Goal: Submit feedback/report problem: Submit feedback/report problem

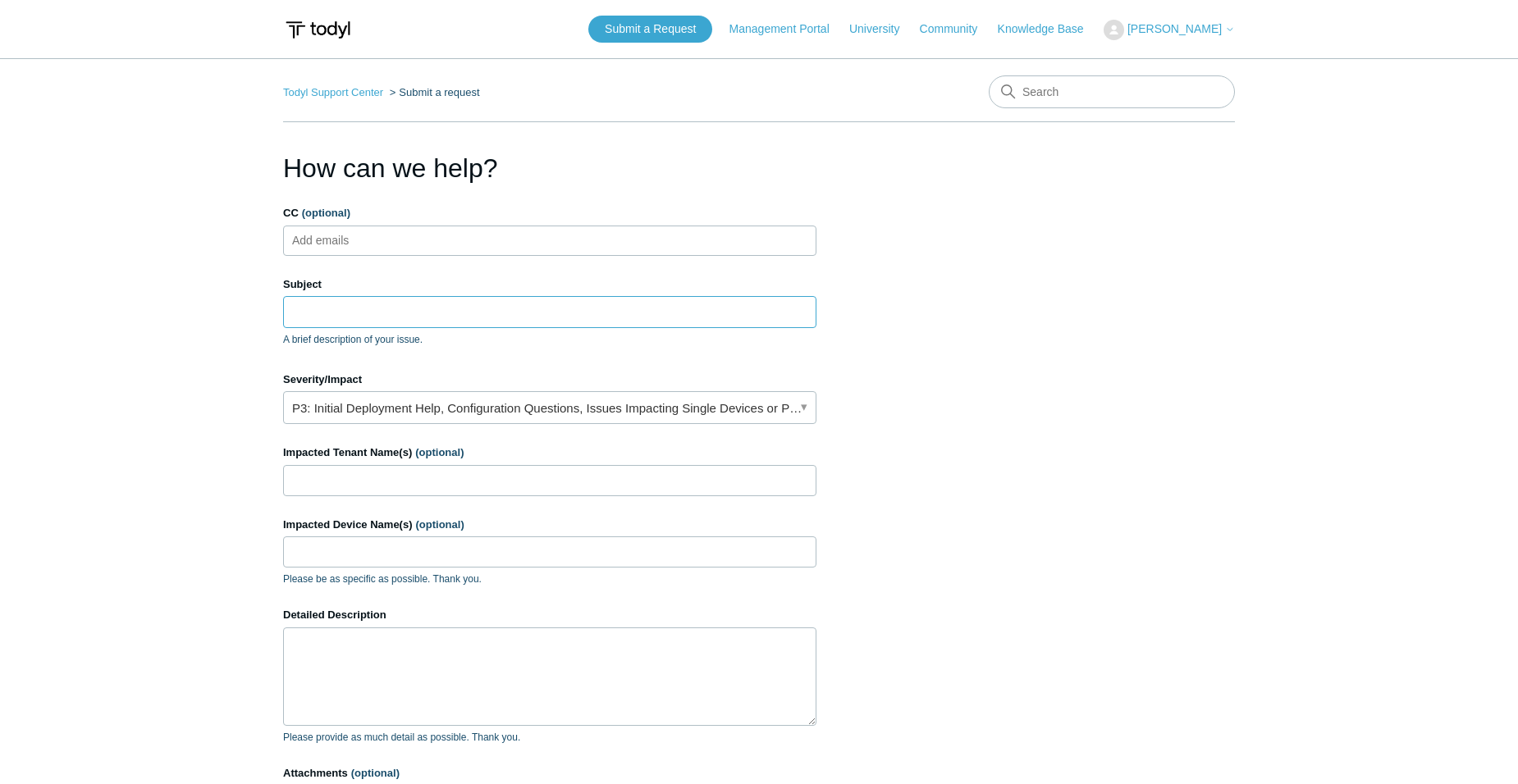
click at [401, 315] on input "Subject" at bounding box center [549, 311] width 533 height 31
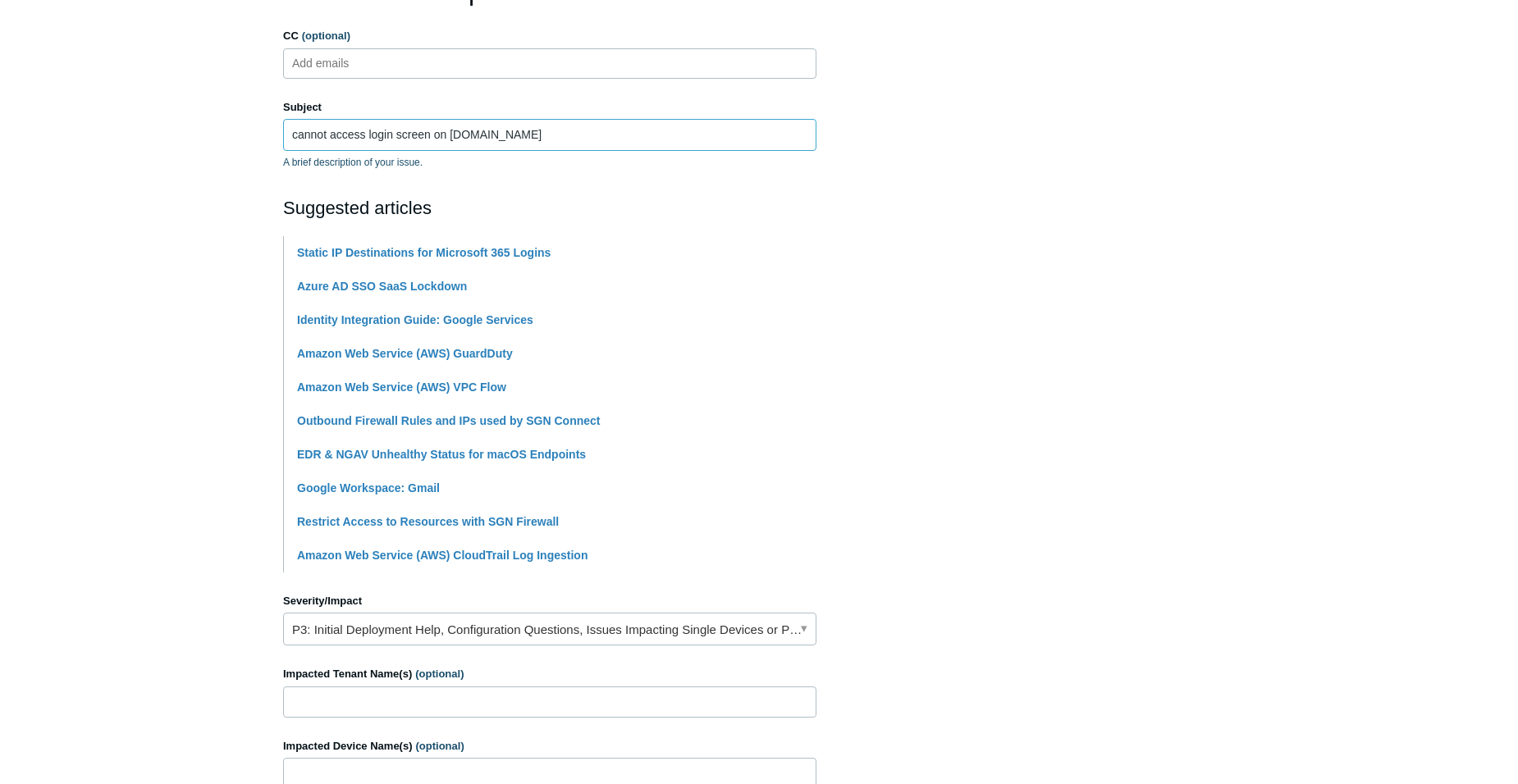
scroll to position [246, 0]
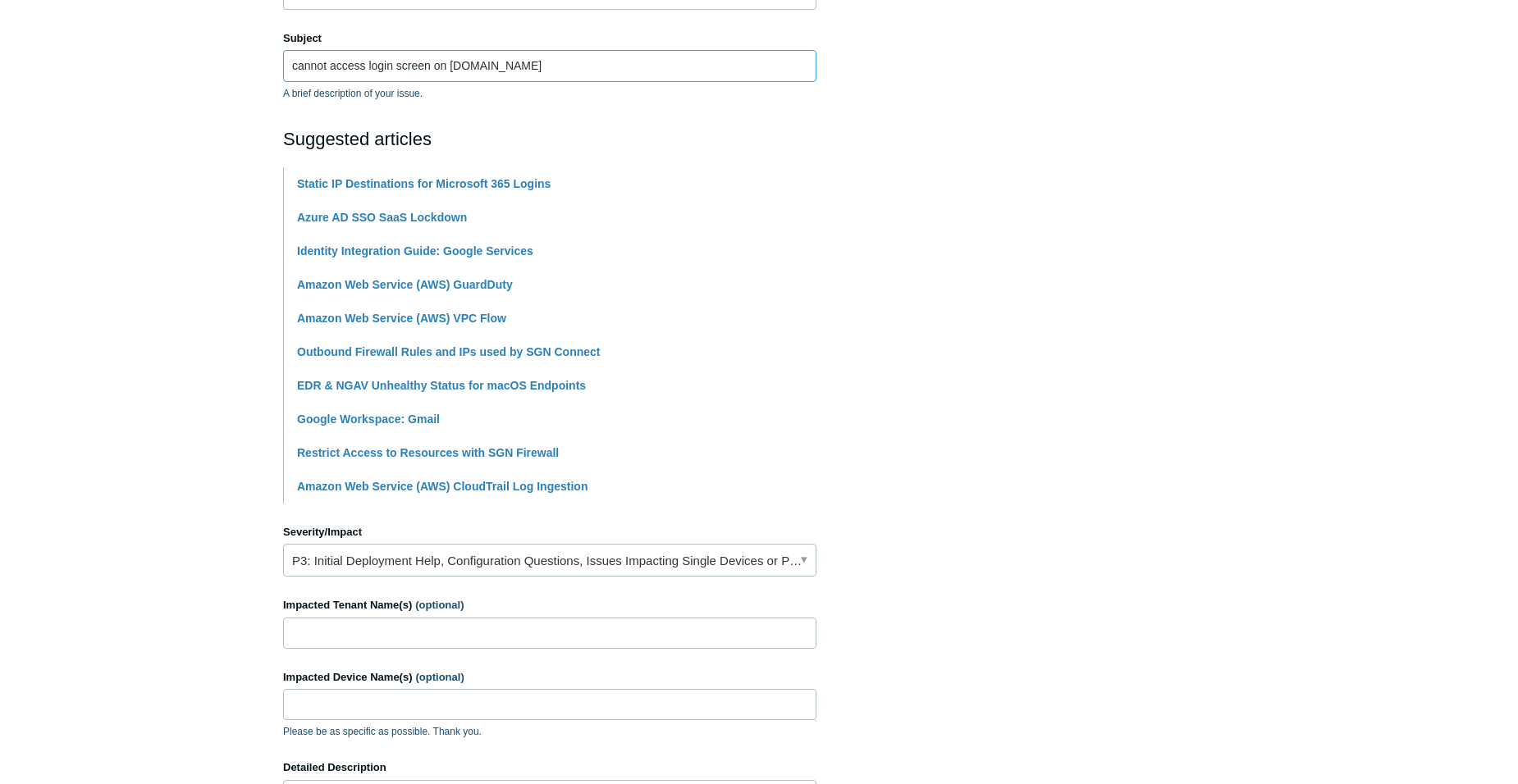
type input "cannot access login screen on [DOMAIN_NAME]"
click at [583, 561] on link "P3: Initial Deployment Help, Configuration Questions, Issues Impacting Single D…" at bounding box center [549, 560] width 533 height 33
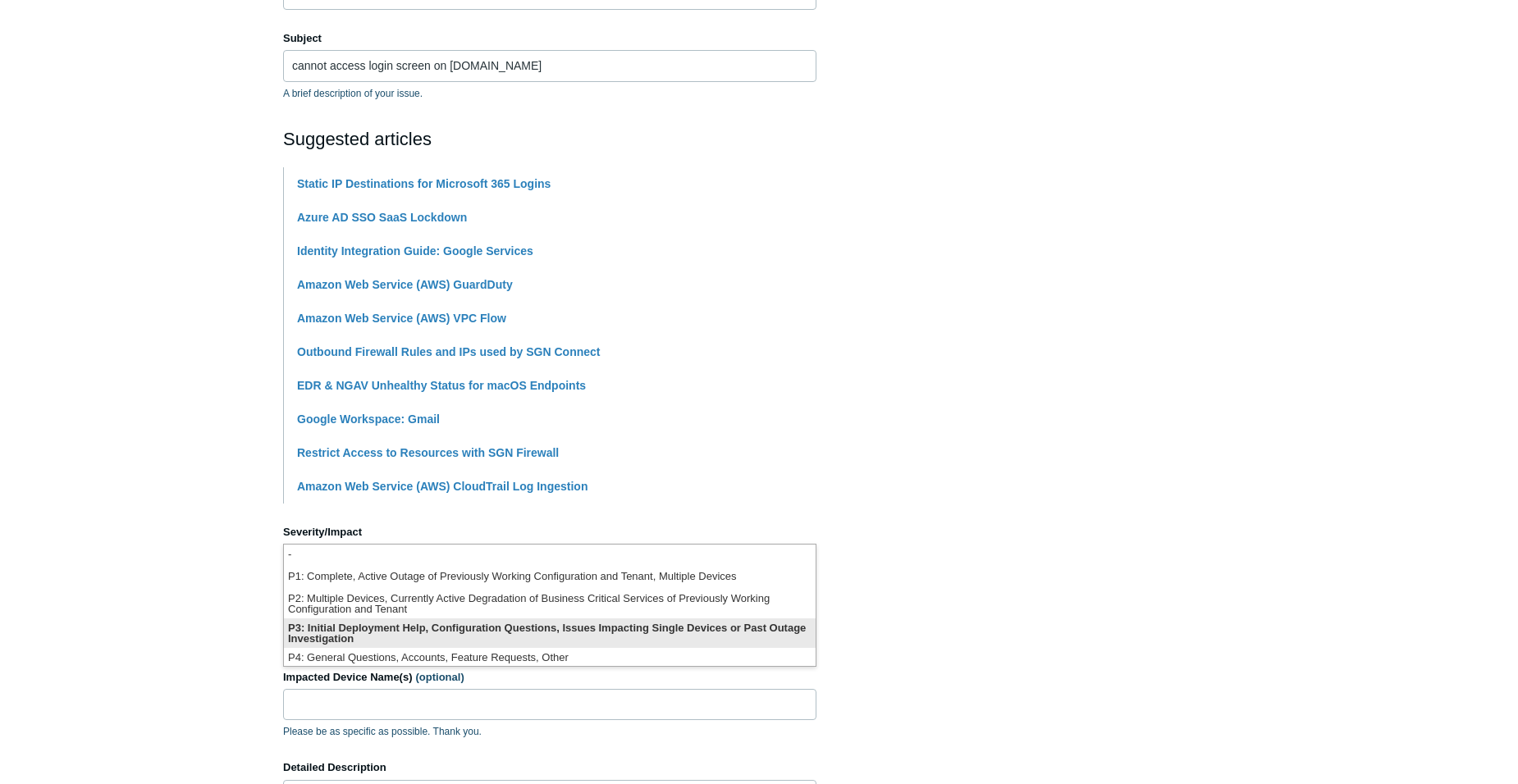
click at [555, 624] on li "P3: Initial Deployment Help, Configuration Questions, Issues Impacting Single D…" at bounding box center [550, 634] width 532 height 30
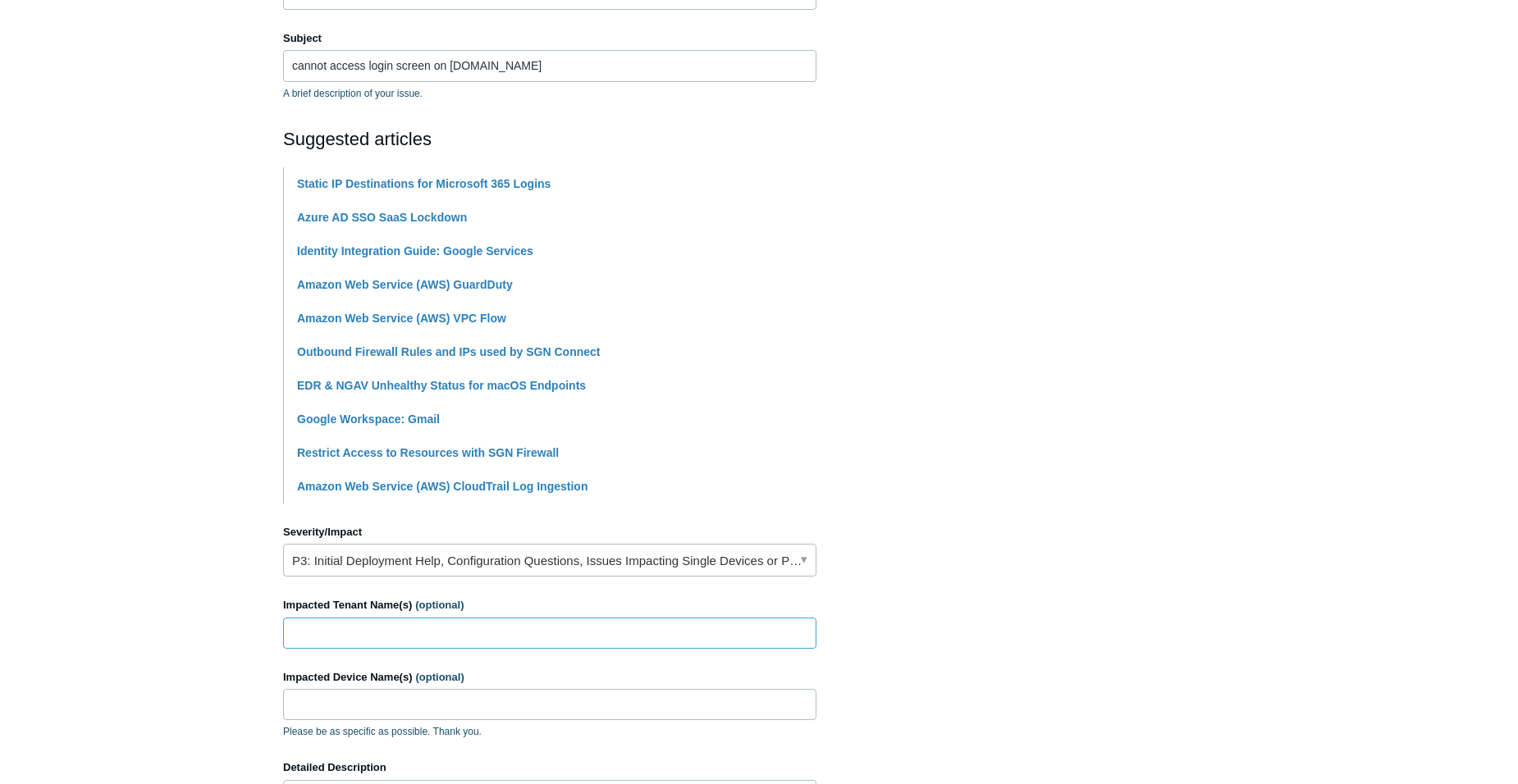
click at [495, 632] on input "Impacted Tenant Name(s) (optional)" at bounding box center [549, 633] width 533 height 31
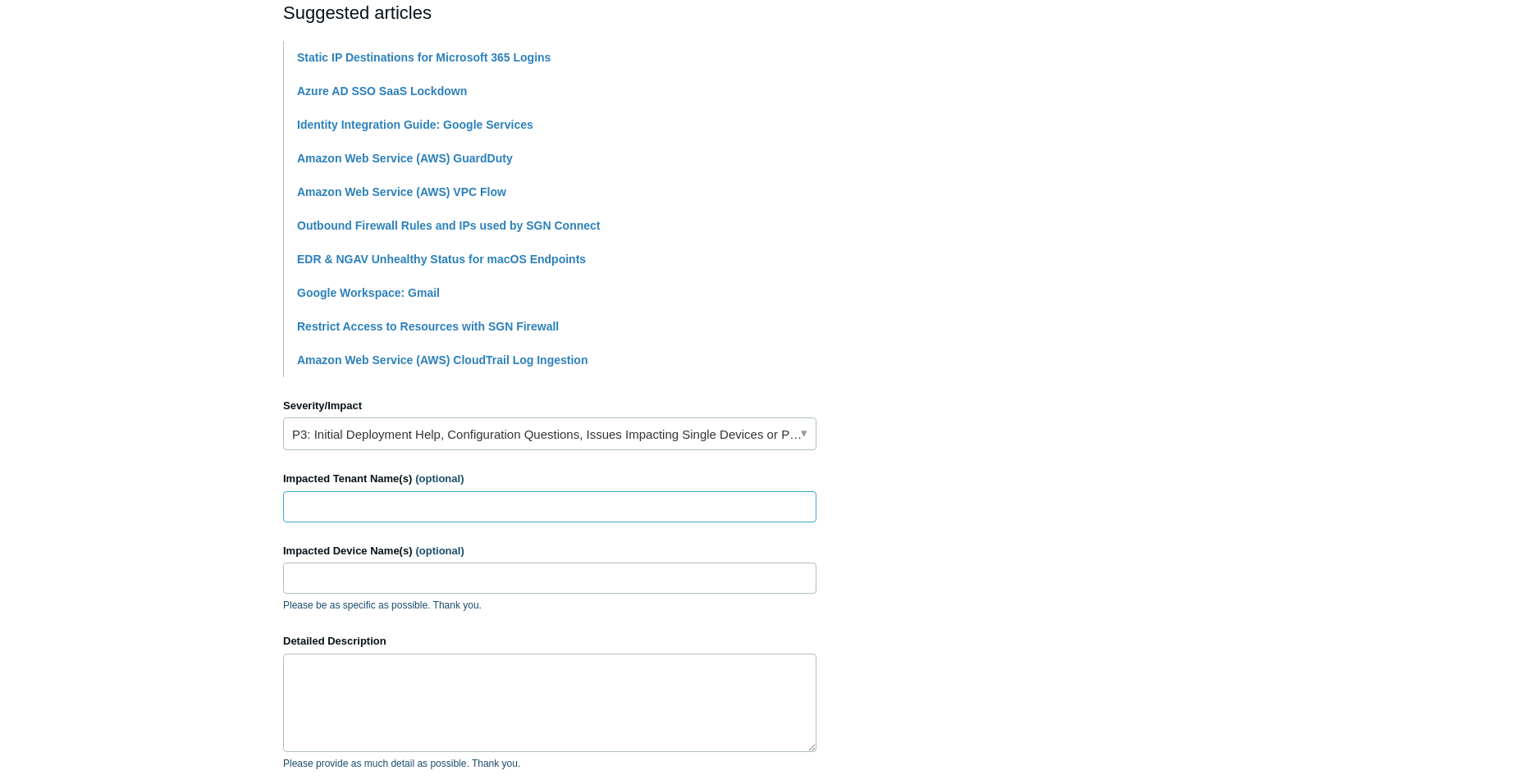
scroll to position [492, 0]
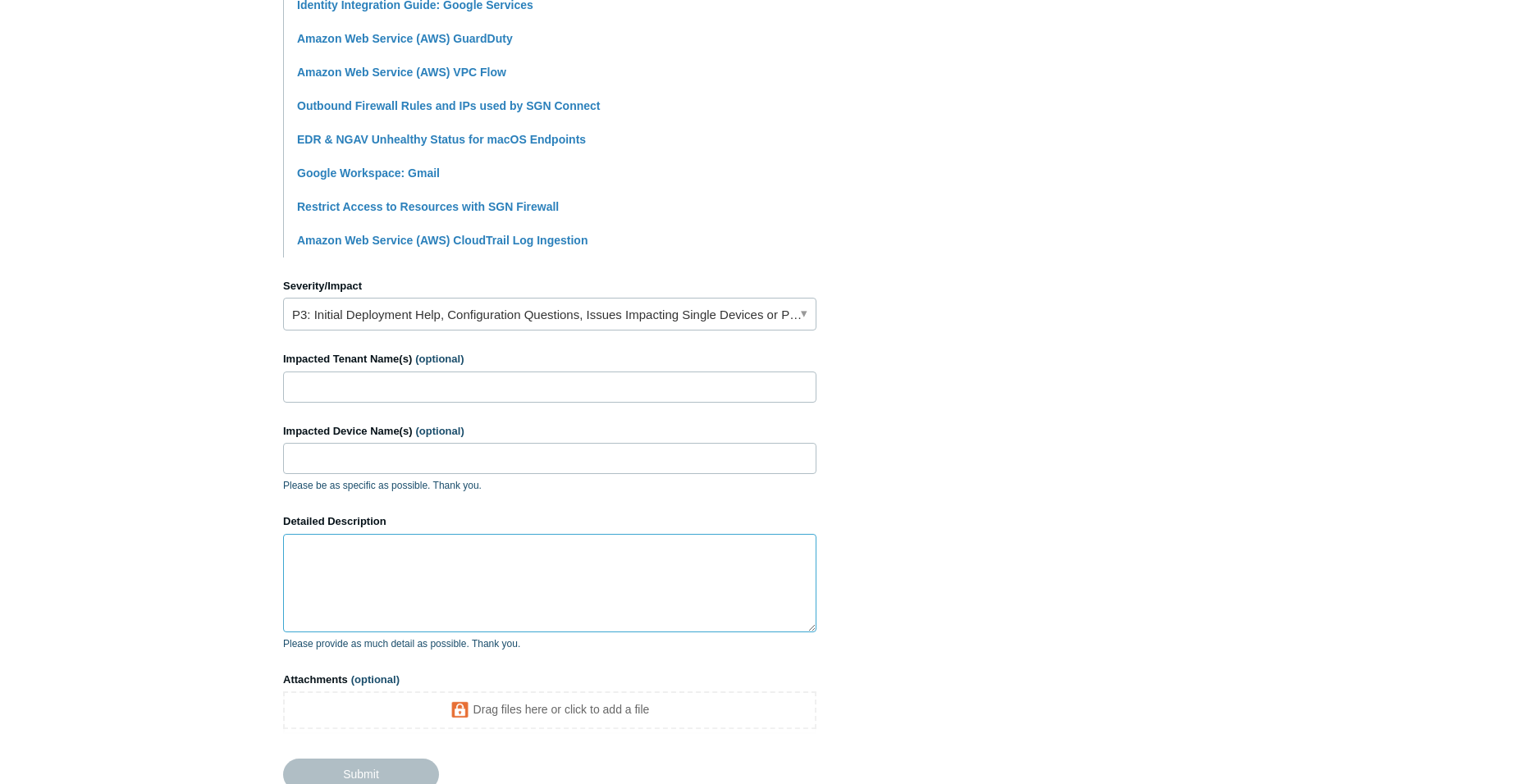
click at [492, 550] on textarea "Detailed Description" at bounding box center [549, 582] width 533 height 98
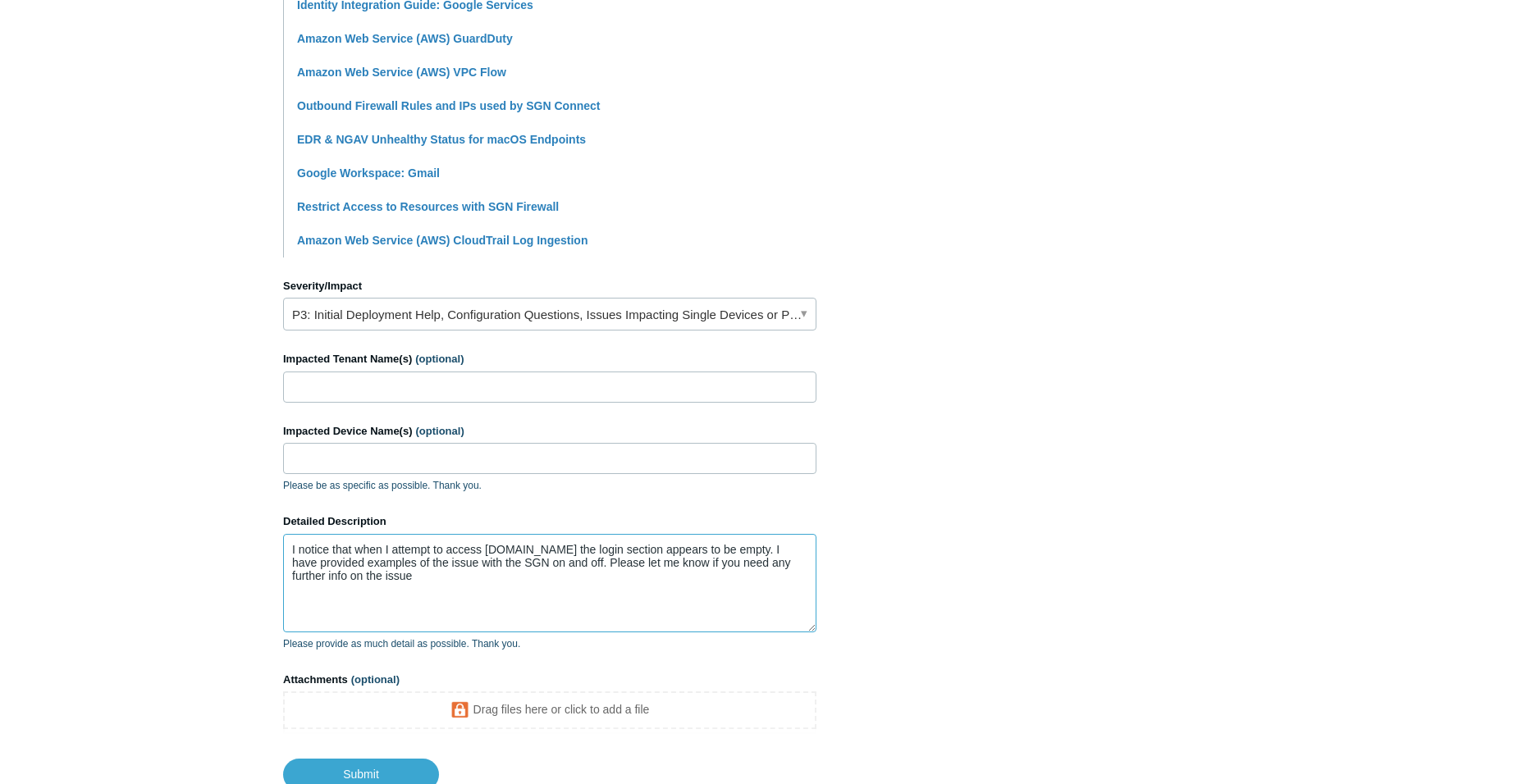
type textarea "I notice that when I attempt to access 53.com the login section appears to be e…"
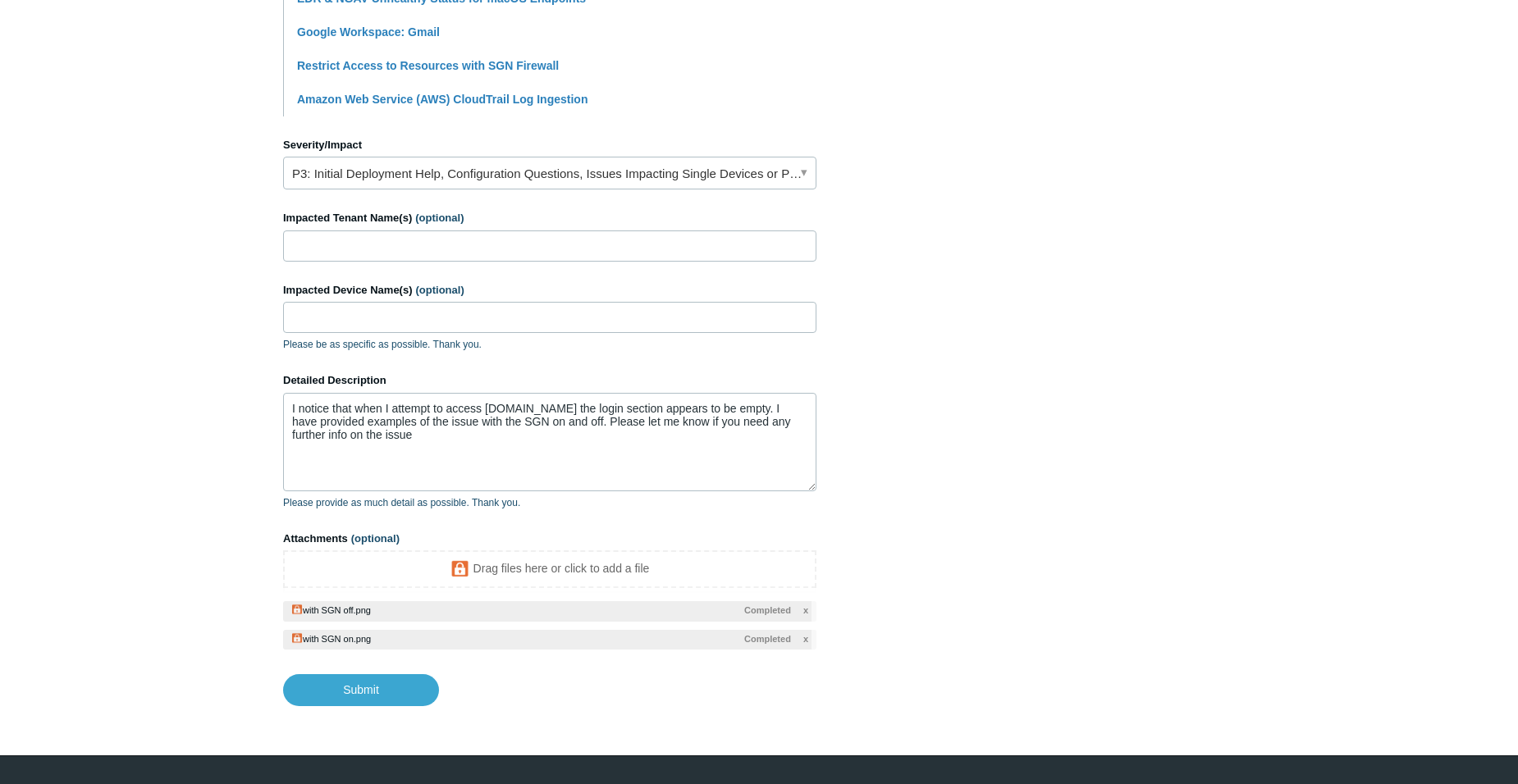
scroll to position [669, 0]
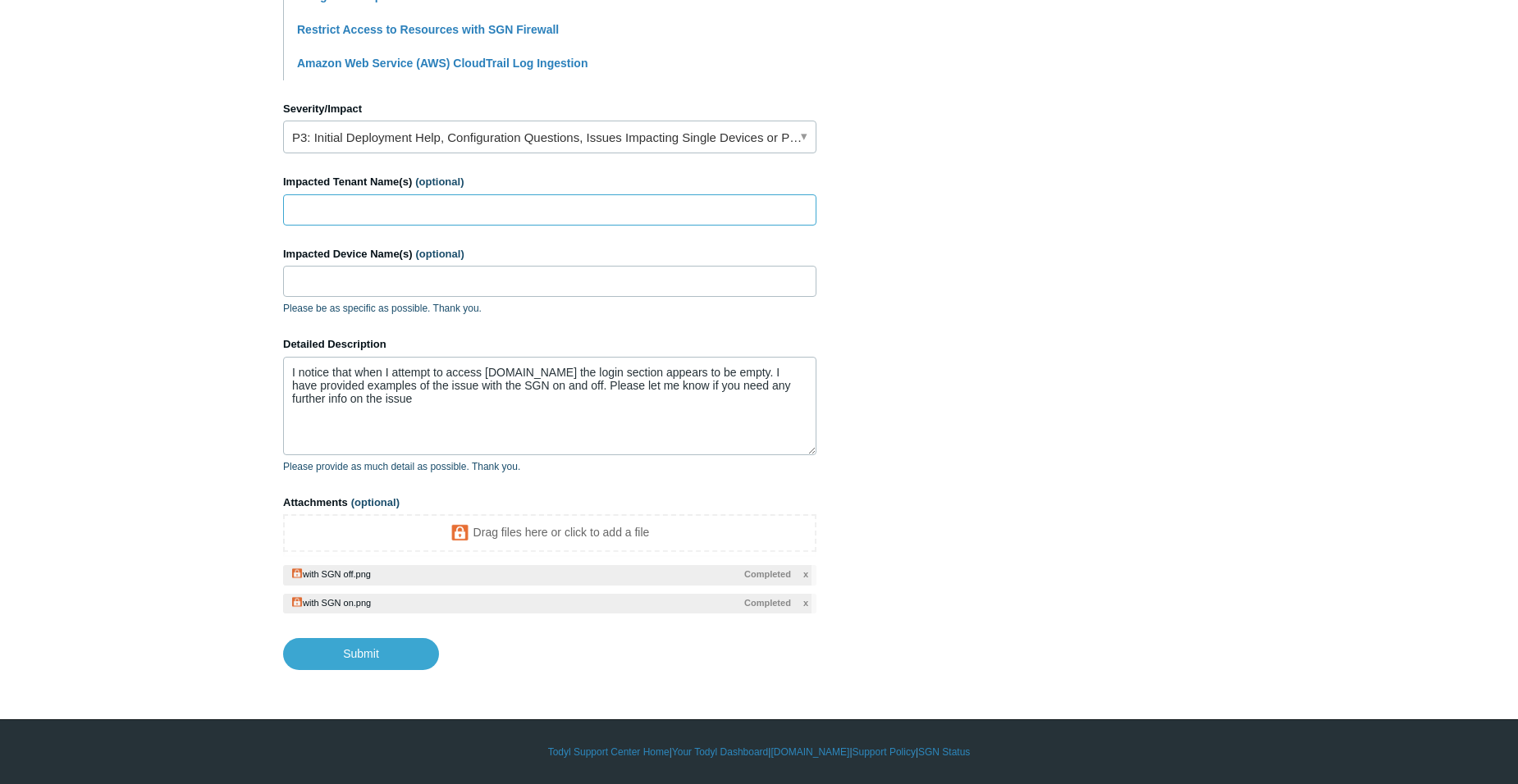
click at [429, 209] on input "Impacted Tenant Name(s) (optional)" at bounding box center [549, 209] width 533 height 31
type input "innovative"
click at [628, 283] on input "Impacted Device Name(s) (optional)" at bounding box center [549, 281] width 533 height 31
type input "i3-csq"
click at [611, 374] on textarea "I notice that when I attempt to access 53.com the login section appears to be e…" at bounding box center [549, 405] width 533 height 98
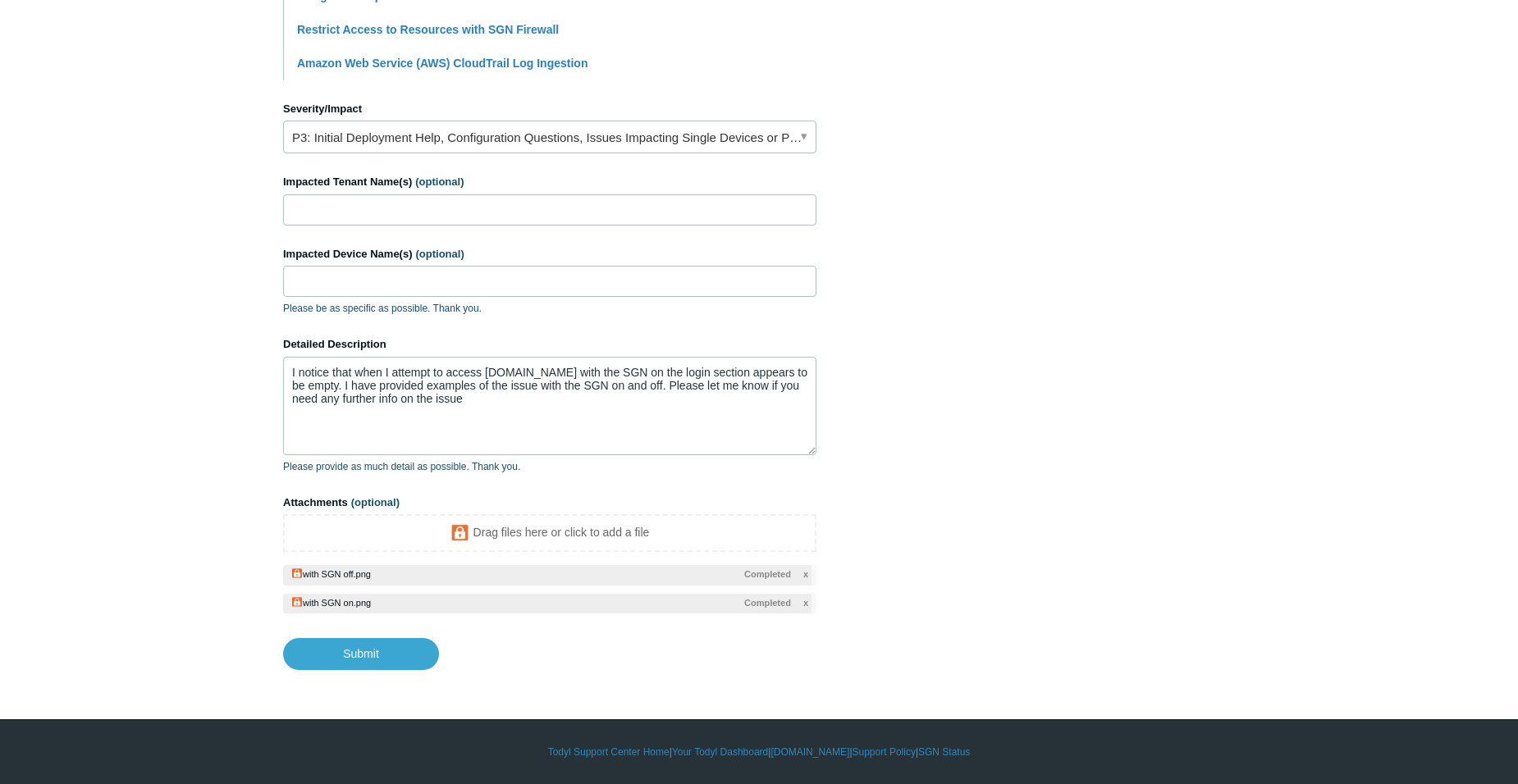
drag, startPoint x: 1131, startPoint y: 439, endPoint x: 1120, endPoint y: 454, distance: 18.6
click at [1130, 439] on section "How can we help? CC (optional) Add emails Subject cannot access login screen on…" at bounding box center [759, 75] width 952 height 1191
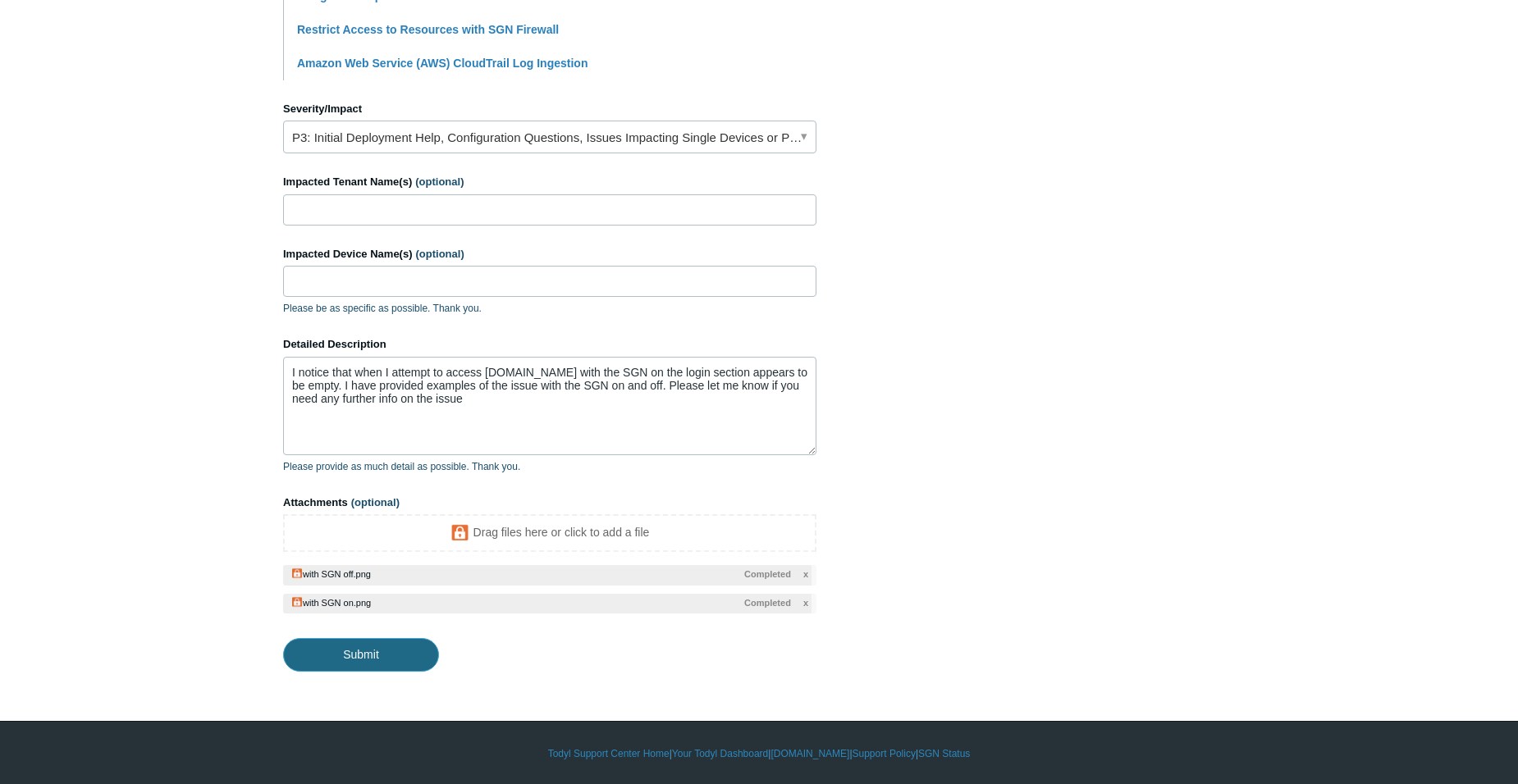
click at [382, 650] on input "Submit" at bounding box center [360, 654] width 156 height 33
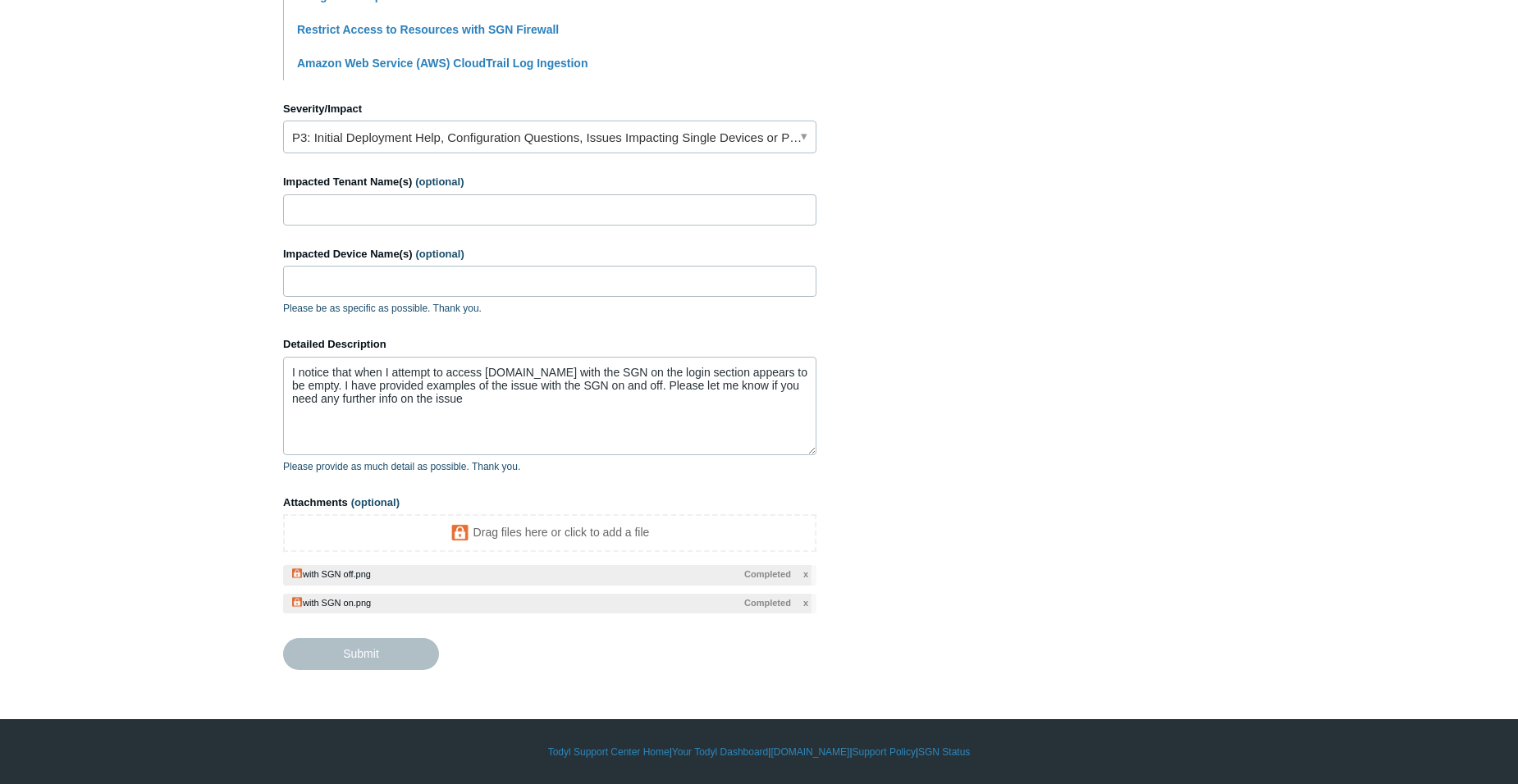
type textarea "I notice that when I attempt to access 53.com with the SGN on the login section…"
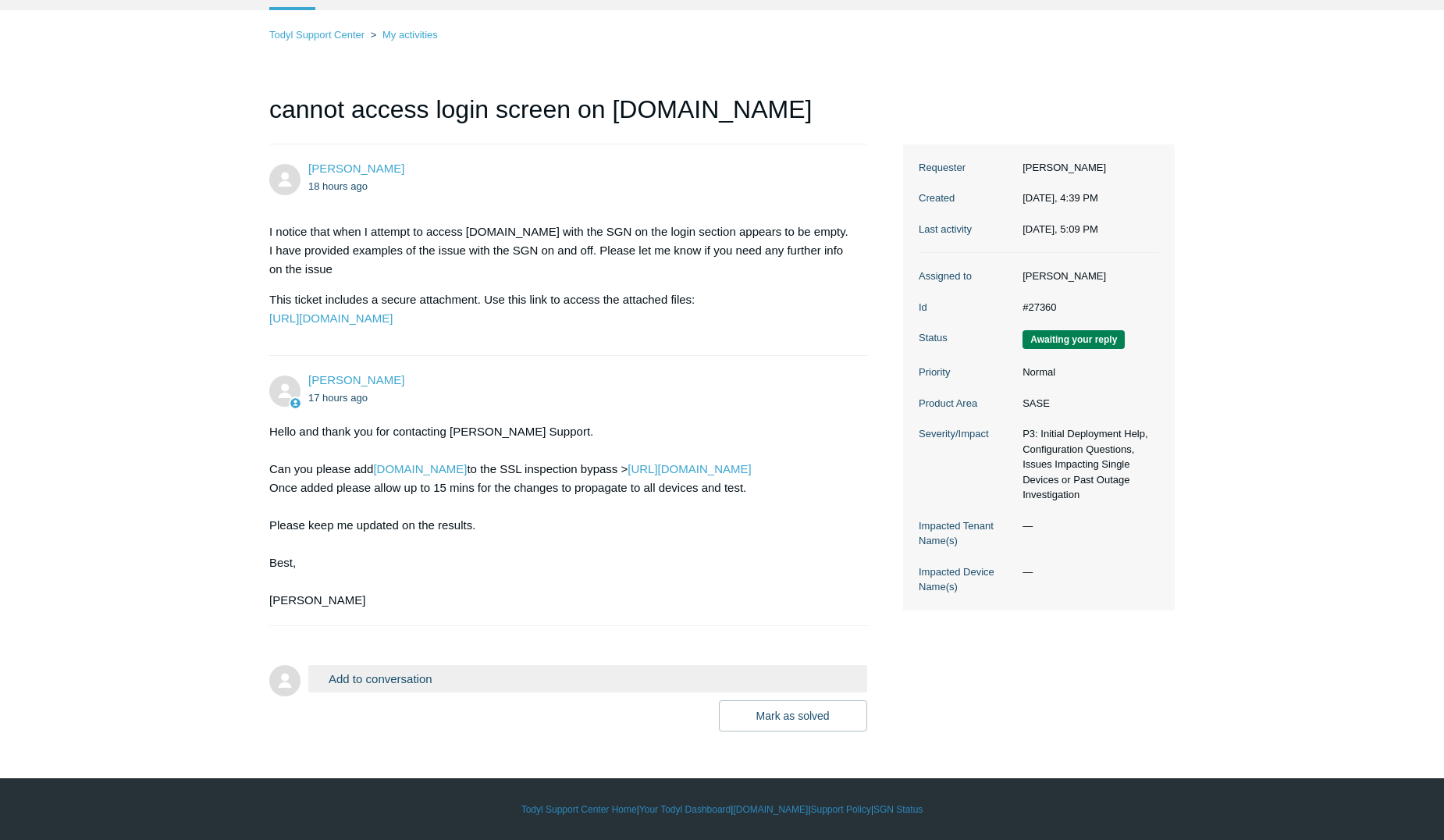
scroll to position [119, 0]
click at [359, 681] on button "Add to conversation" at bounding box center [587, 678] width 559 height 28
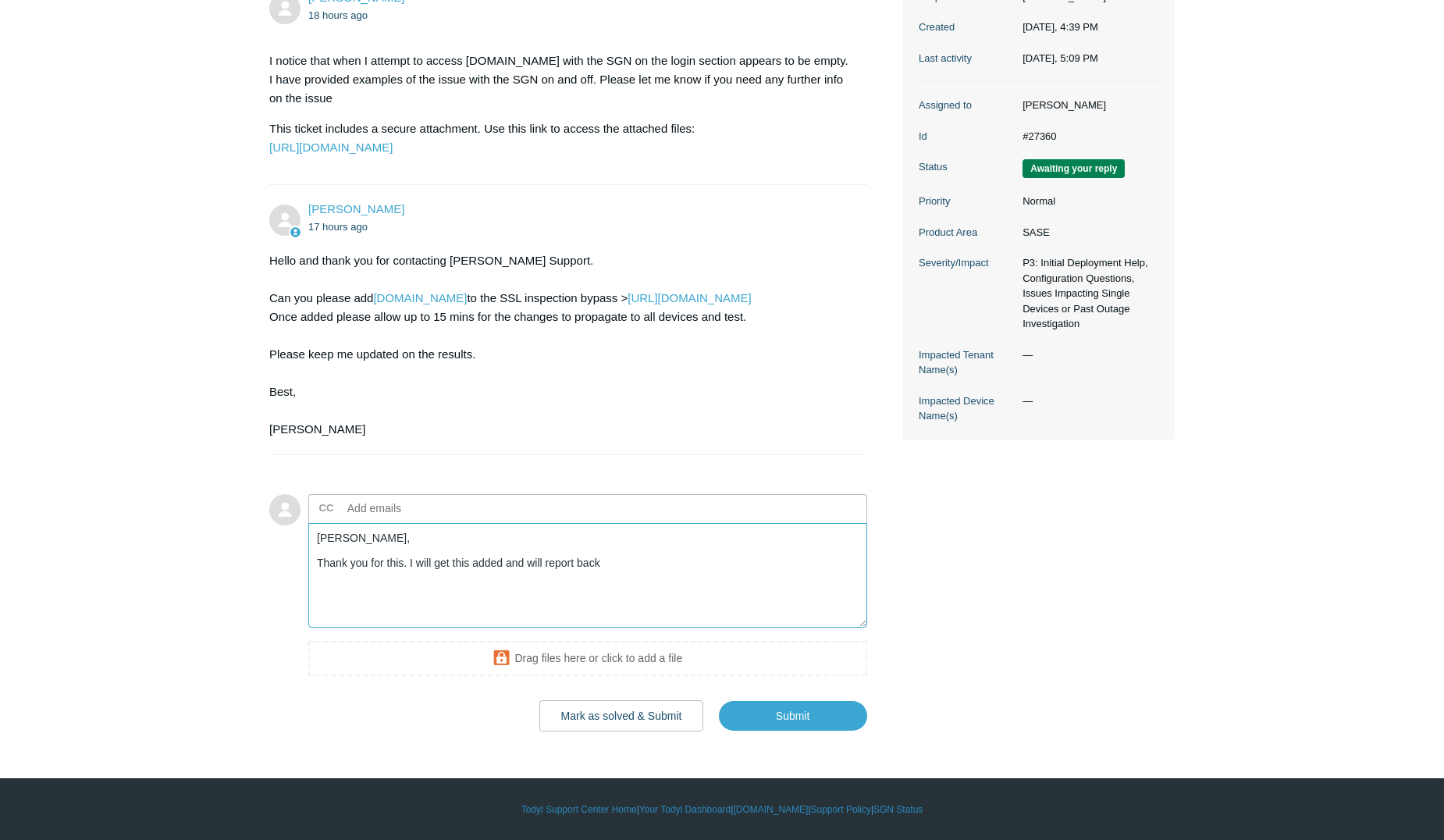
scroll to position [289, 0]
type textarea "Kris, Thank you for this. I will get this added and will report back"
click at [797, 717] on input "Submit" at bounding box center [793, 716] width 148 height 31
